Goal: Task Accomplishment & Management: Manage account settings

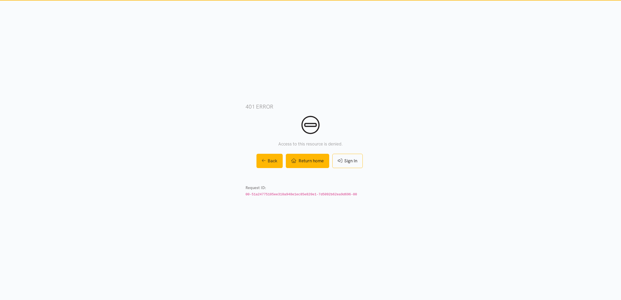
click at [309, 163] on link "Return home" at bounding box center [307, 161] width 43 height 14
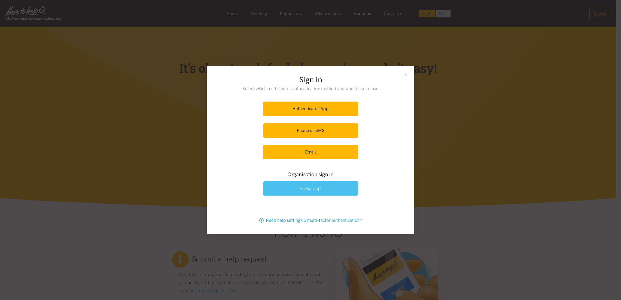
click at [318, 188] on img at bounding box center [310, 189] width 21 height 4
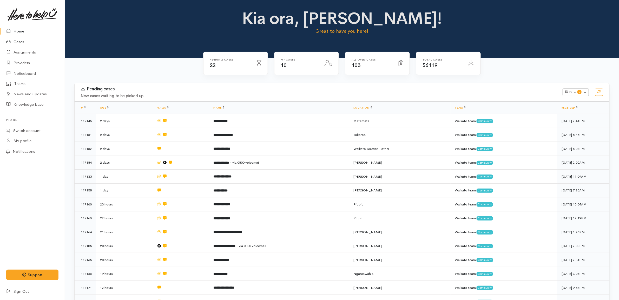
click at [37, 39] on link "Cases" at bounding box center [32, 42] width 65 height 11
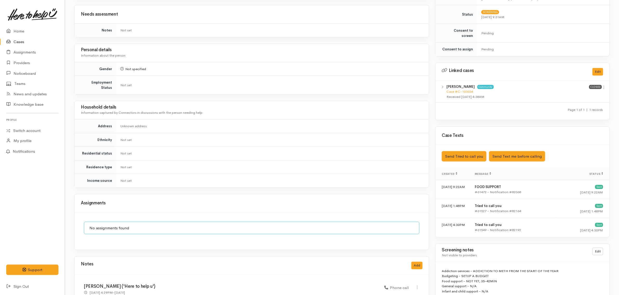
drag, startPoint x: 309, startPoint y: 140, endPoint x: 217, endPoint y: 146, distance: 92.5
click at [217, 147] on td "Not set" at bounding box center [272, 154] width 313 height 14
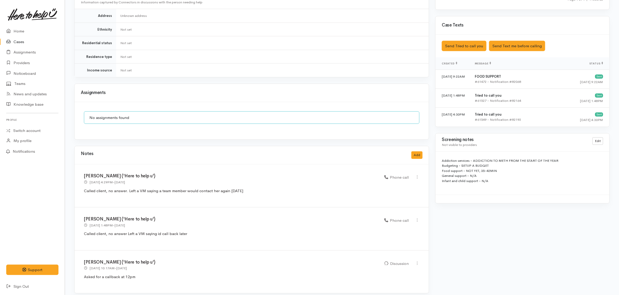
scroll to position [307, 0]
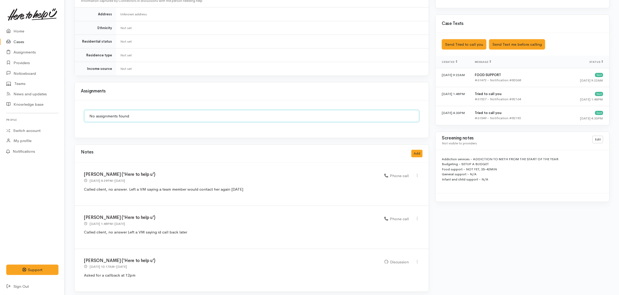
click at [192, 148] on div "Notes Add" at bounding box center [252, 153] width 342 height 11
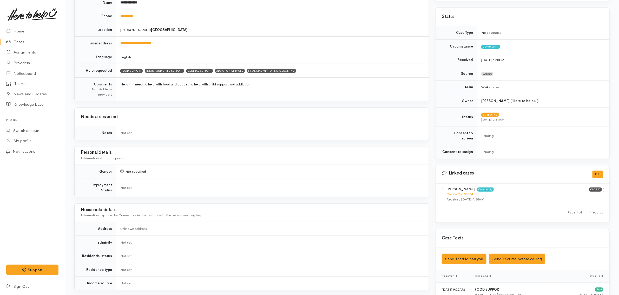
scroll to position [0, 0]
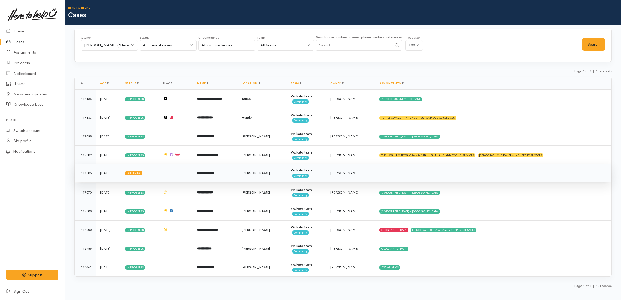
click at [408, 173] on td at bounding box center [493, 173] width 236 height 19
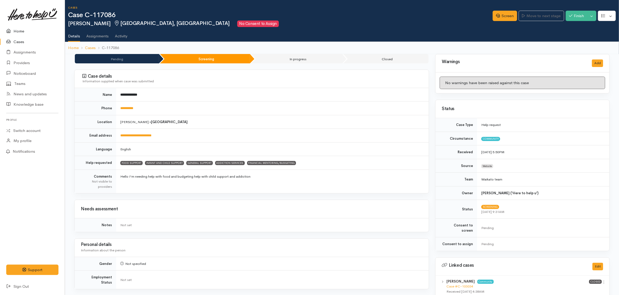
click at [21, 32] on link "Home" at bounding box center [32, 31] width 65 height 11
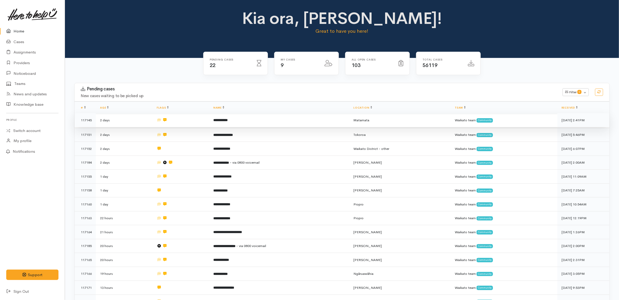
click at [138, 120] on td "2 days" at bounding box center [124, 120] width 57 height 14
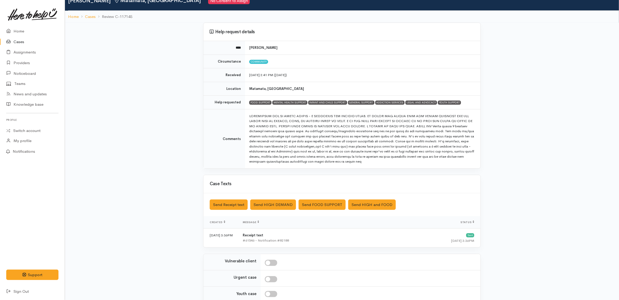
scroll to position [8, 0]
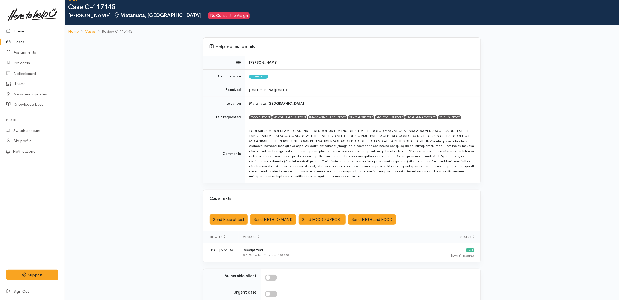
click at [29, 30] on link "Home" at bounding box center [32, 31] width 65 height 11
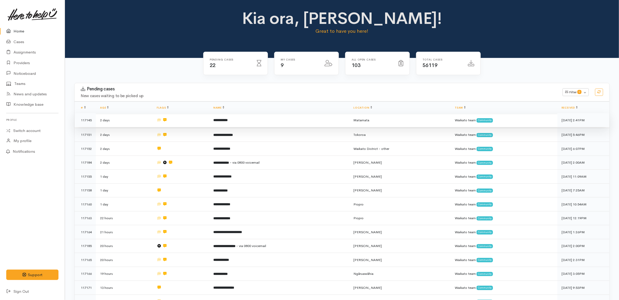
click at [194, 120] on td at bounding box center [181, 120] width 57 height 14
